Goal: Communication & Community: Ask a question

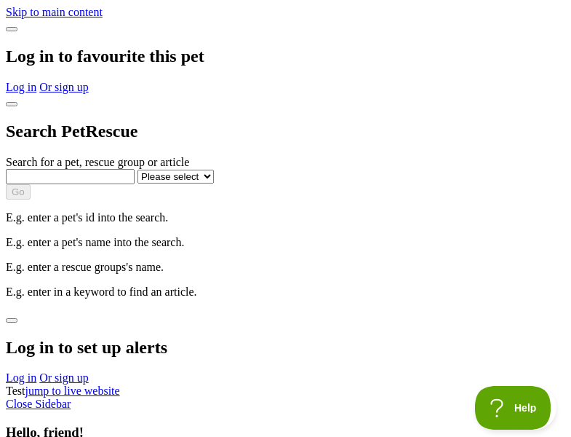
type input "charline.gislason@murazik.us"
